Goal: Task Accomplishment & Management: Complete application form

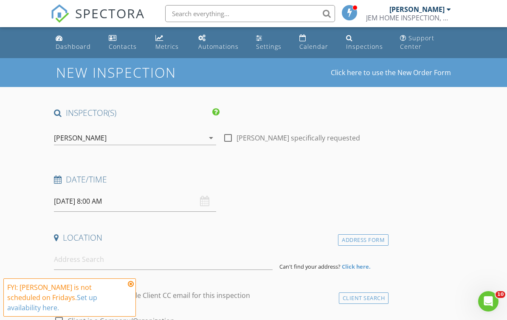
click at [137, 291] on label "Enable Client CC email for this inspection" at bounding box center [184, 295] width 131 height 8
checkbox input "false"
click at [130, 287] on icon at bounding box center [131, 284] width 6 height 7
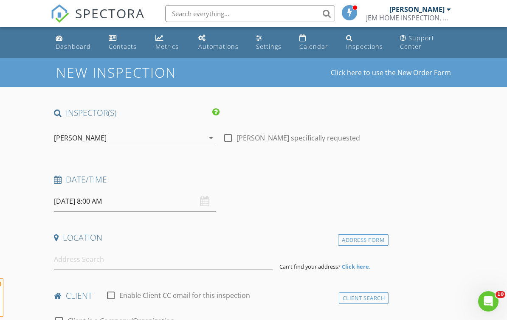
click at [93, 203] on input "08/29/2025 8:00 AM" at bounding box center [135, 201] width 162 height 21
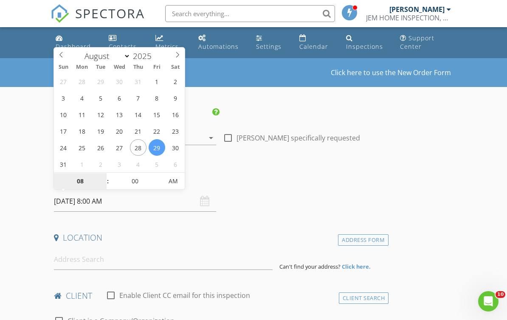
select select "8"
type input "09/01/2025 8:00 AM"
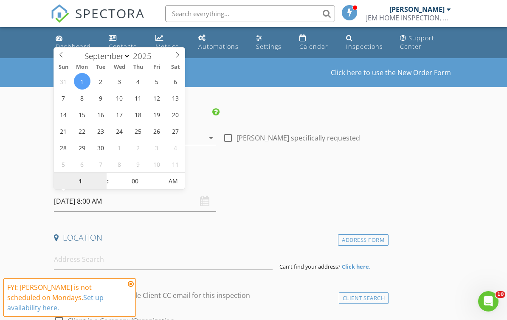
type input "12"
type input "[DATE] 12:00 PM"
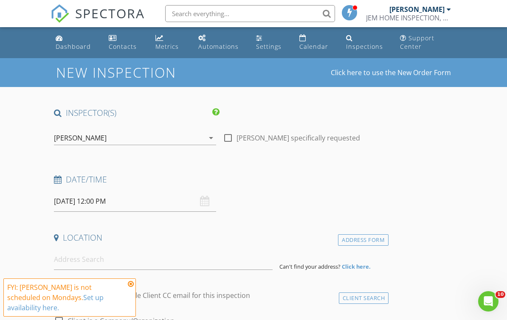
click at [244, 246] on div "Location" at bounding box center [220, 240] width 338 height 17
click at [222, 137] on div at bounding box center [228, 138] width 14 height 14
checkbox input "true"
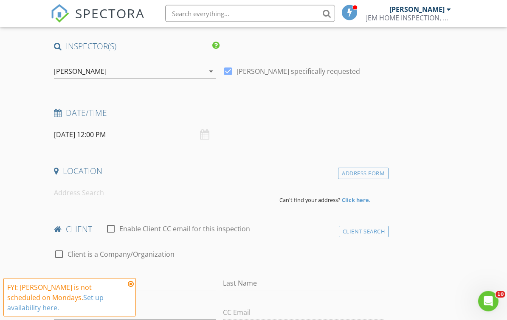
scroll to position [67, 0]
click at [120, 194] on input at bounding box center [163, 193] width 219 height 21
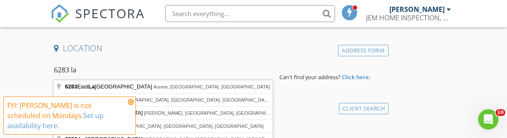
type input "6283 East Laughery Creek Road, Aurora, IN, USA"
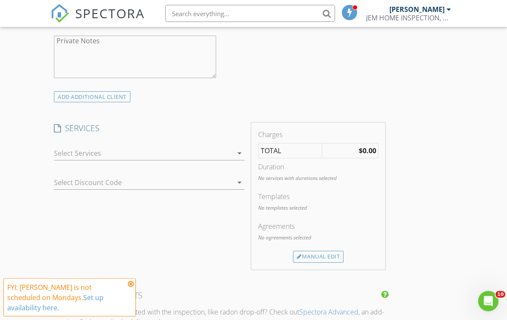
scroll to position [613, 0]
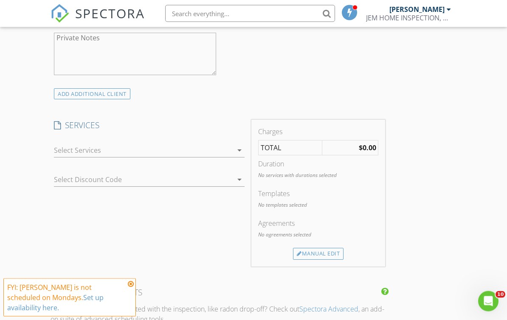
click at [232, 141] on div "check_box_outline_blank Residential Inspection With available add-on services c…" at bounding box center [149, 153] width 190 height 28
click at [238, 148] on icon "arrow_drop_down" at bounding box center [239, 151] width 10 height 10
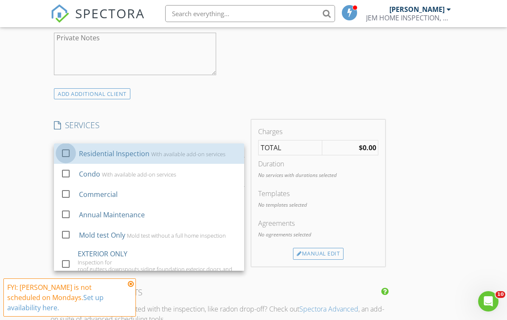
click at [70, 150] on div at bounding box center [66, 153] width 14 height 14
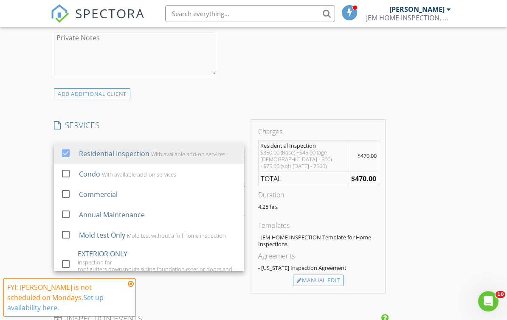
scroll to position [-1, 0]
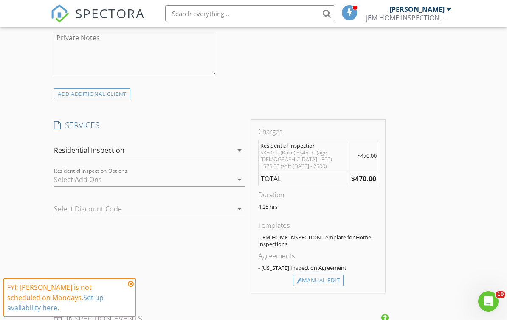
click at [332, 278] on div "Manual Edit" at bounding box center [318, 281] width 51 height 12
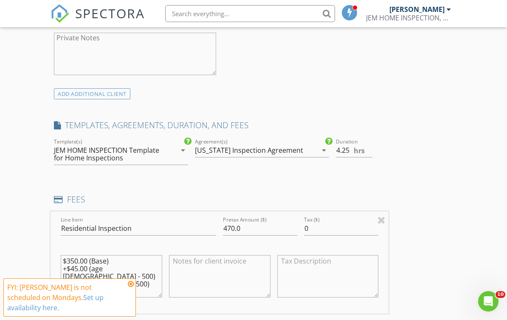
click at [182, 151] on icon "arrow_drop_down" at bounding box center [183, 150] width 10 height 10
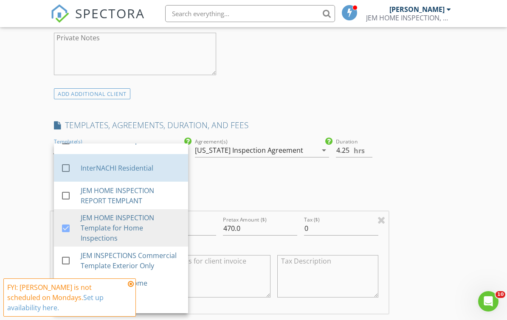
scroll to position [71, 0]
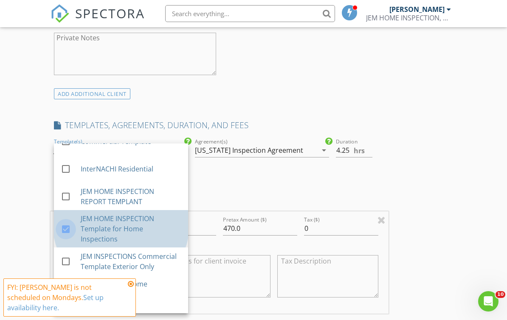
click at [69, 224] on div at bounding box center [66, 229] width 14 height 14
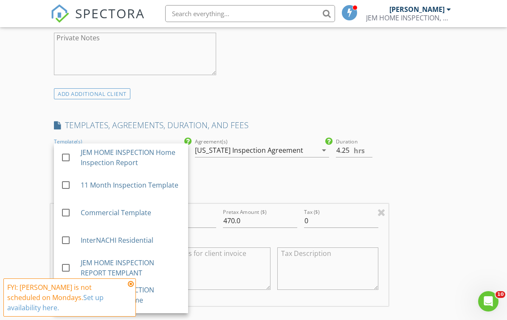
scroll to position [0, 0]
click at [72, 183] on div at bounding box center [66, 185] width 14 height 14
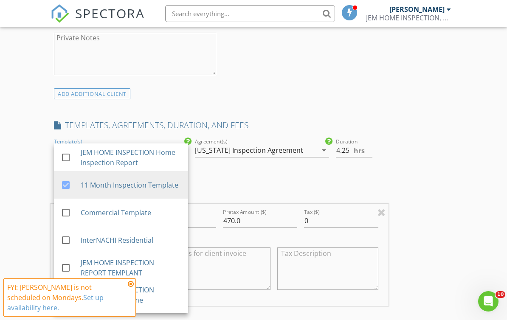
click at [251, 182] on div "INSPECTOR(S) check_box Jason McClung PRIMARY Jason McClung arrow_drop_down chec…" at bounding box center [220, 211] width 338 height 1435
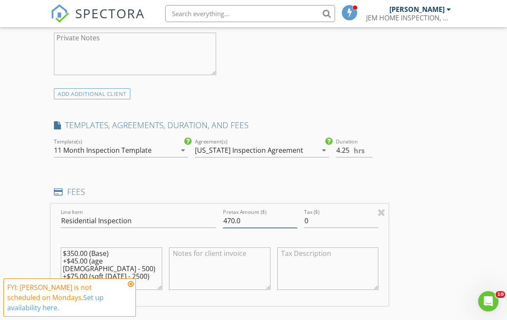
click at [251, 218] on input "470.0" at bounding box center [260, 221] width 74 height 14
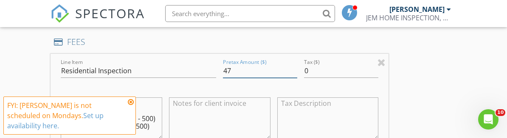
type input "4"
type input "750.00"
click at [443, 82] on div "INSPECTOR(S) check_box Jason McClung PRIMARY Jason McClung arrow_drop_down chec…" at bounding box center [254, 86] width 406 height 1485
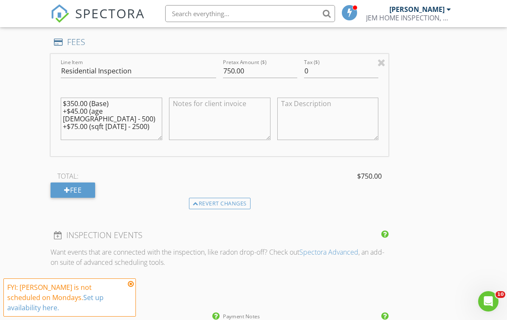
click at [155, 119] on textarea "$350.00 (Base) +$45.00 (age 100 - 500) +$75.00 (sqft 1400 - 2500)" at bounding box center [111, 119] width 101 height 42
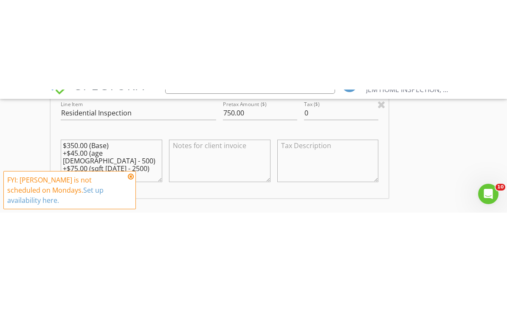
scroll to position [811, 0]
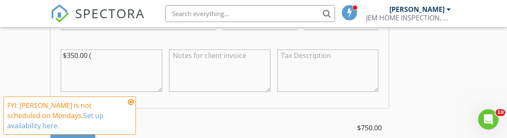
type textarea "$"
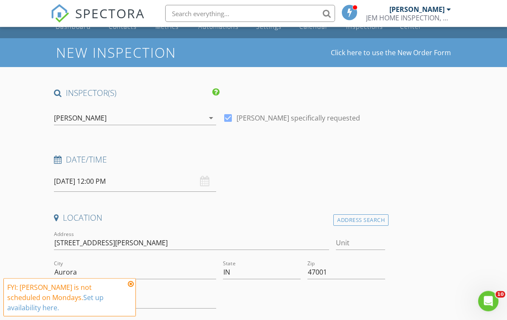
scroll to position [0, 0]
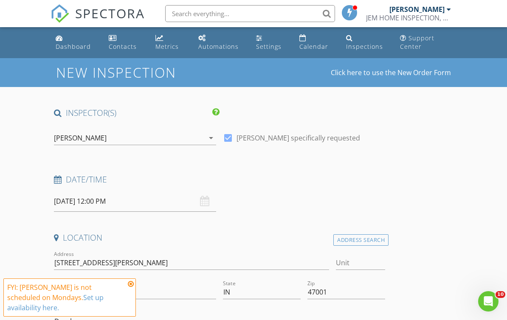
click at [129, 287] on icon at bounding box center [131, 284] width 6 height 7
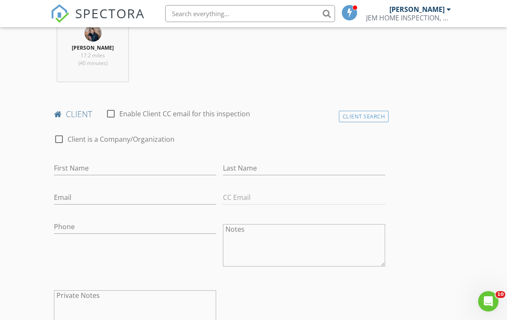
scroll to position [356, 0]
click at [110, 161] on input "First Name" at bounding box center [135, 168] width 162 height 14
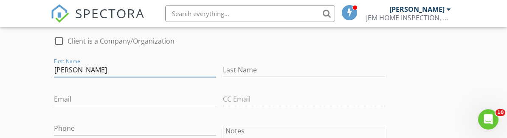
type input "[PERSON_NAME]"
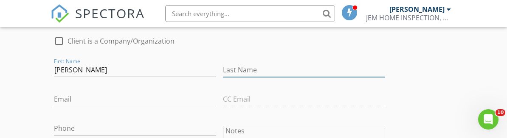
click at [252, 67] on input "Last Name" at bounding box center [304, 70] width 162 height 14
type input "[PERSON_NAME]"
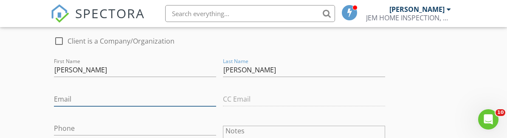
click at [120, 98] on input "Email" at bounding box center [135, 100] width 162 height 14
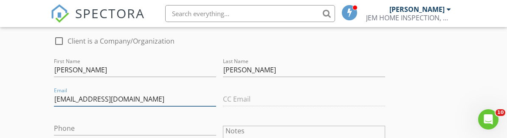
type input "Jbess789@gmail.com"
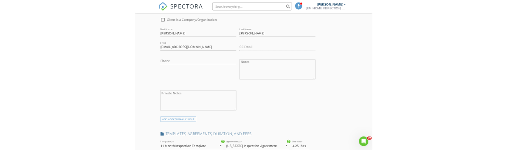
scroll to position [448, 0]
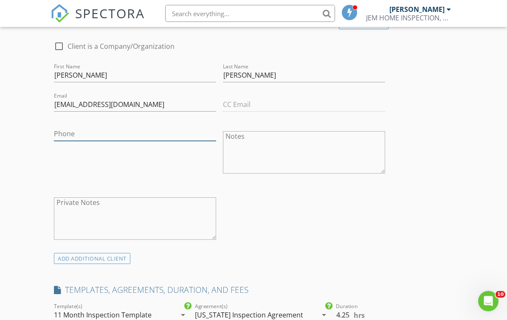
click at [110, 133] on input "Phone" at bounding box center [135, 134] width 162 height 14
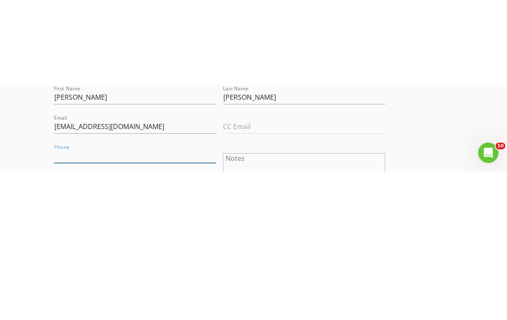
scroll to position [512, 0]
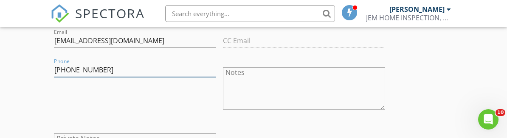
type input "[PHONE_NUMBER]"
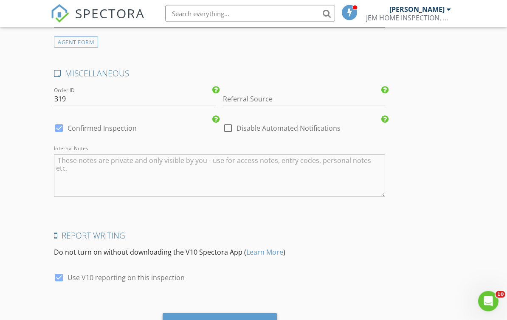
scroll to position [1250, 0]
click at [151, 167] on textarea "Internal Notes" at bounding box center [219, 176] width 331 height 42
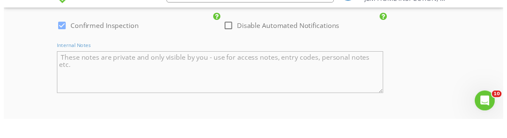
scroll to position [1352, 0]
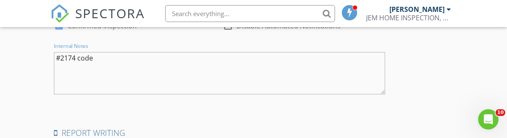
type textarea "#2174 code"
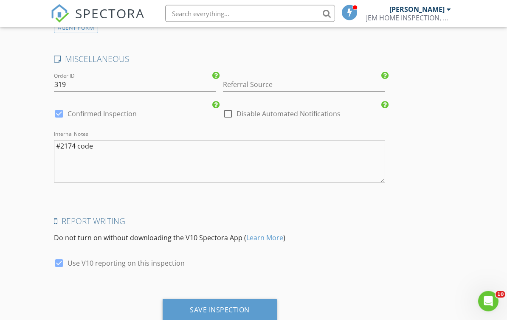
scroll to position [1288, 0]
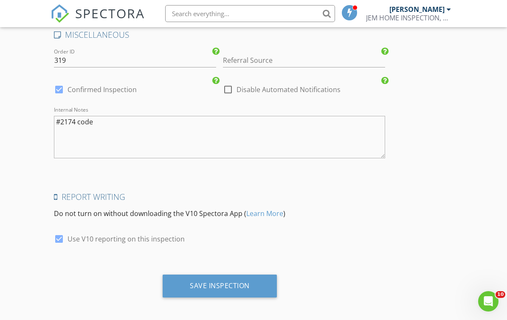
click at [232, 282] on div "Save Inspection" at bounding box center [220, 286] width 60 height 8
